Goal: Information Seeking & Learning: Learn about a topic

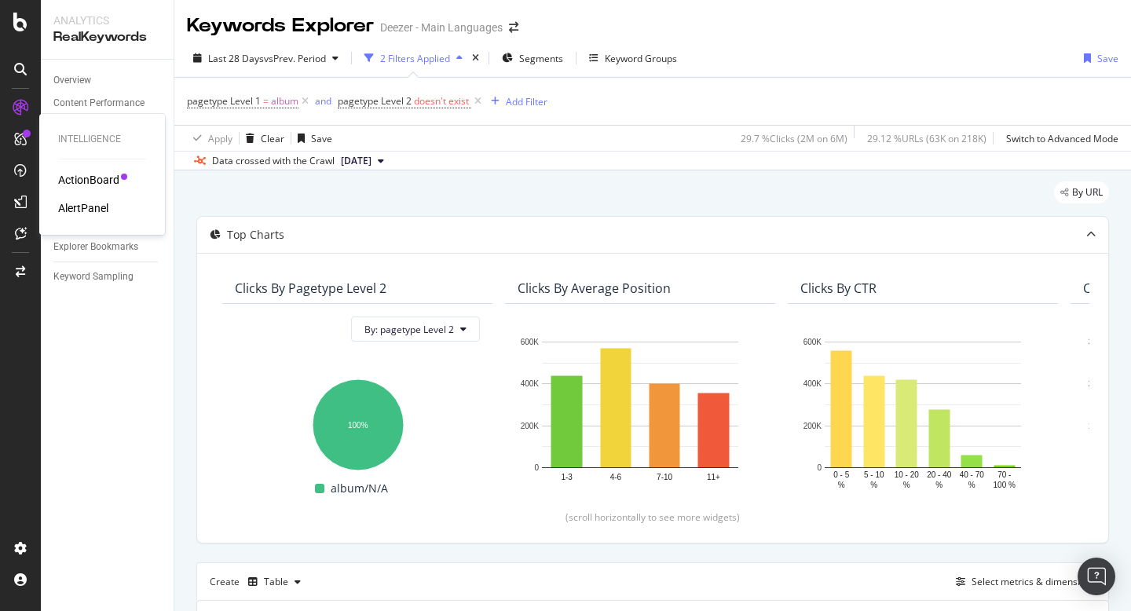
scroll to position [280, 0]
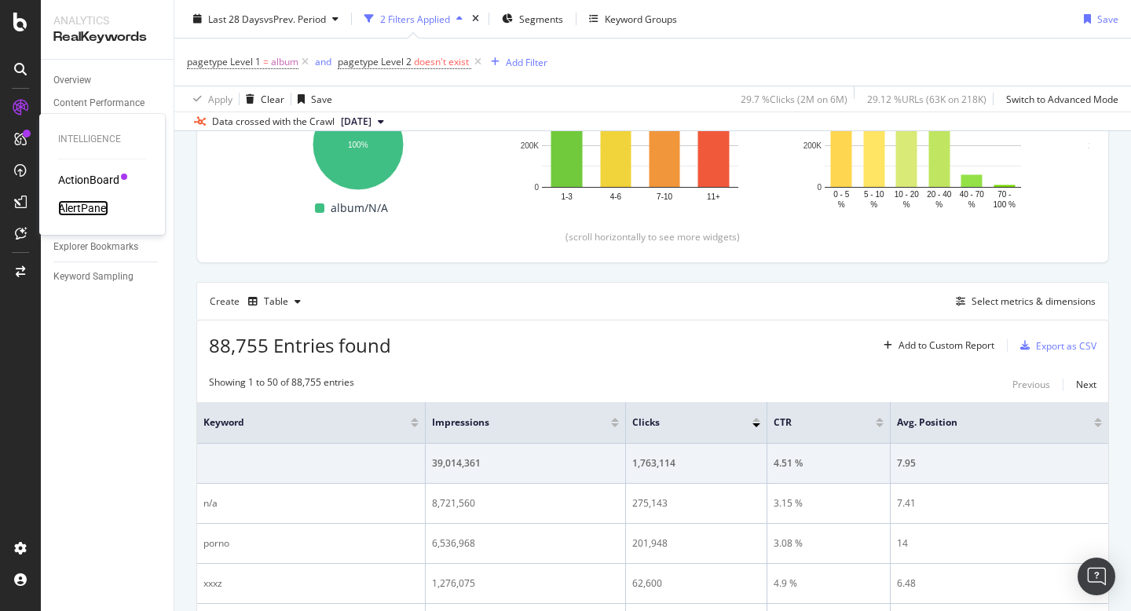
click at [90, 204] on div "AlertPanel" at bounding box center [83, 208] width 50 height 16
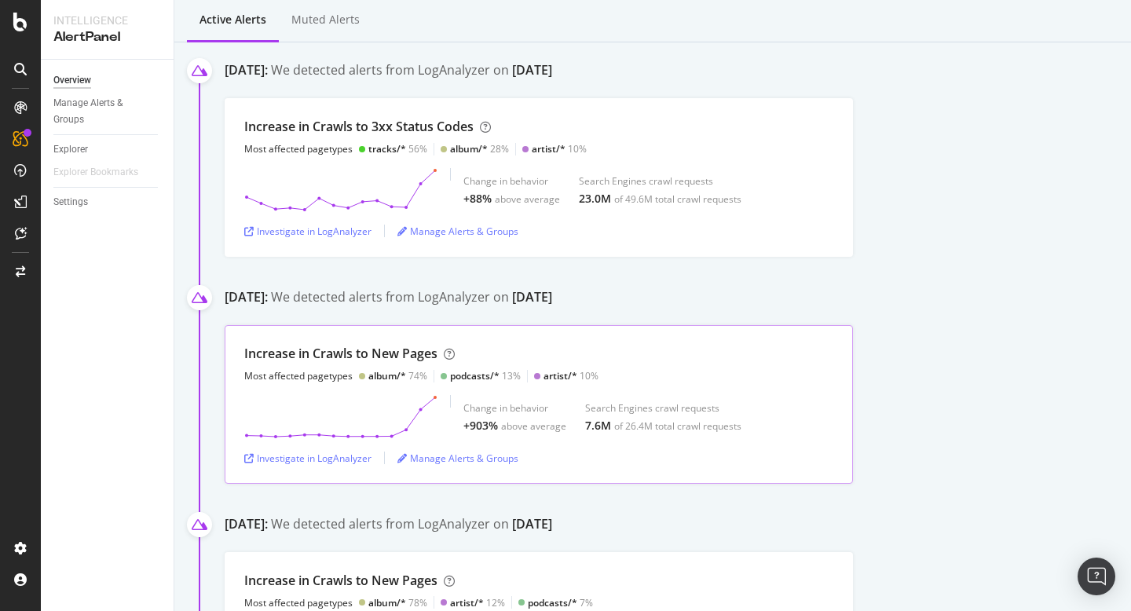
scroll to position [211, 0]
click at [435, 173] on line at bounding box center [435, 191] width 0 height 39
click at [335, 232] on div "Investigate in LogAnalyzer" at bounding box center [307, 232] width 127 height 13
